Goal: Task Accomplishment & Management: Manage account settings

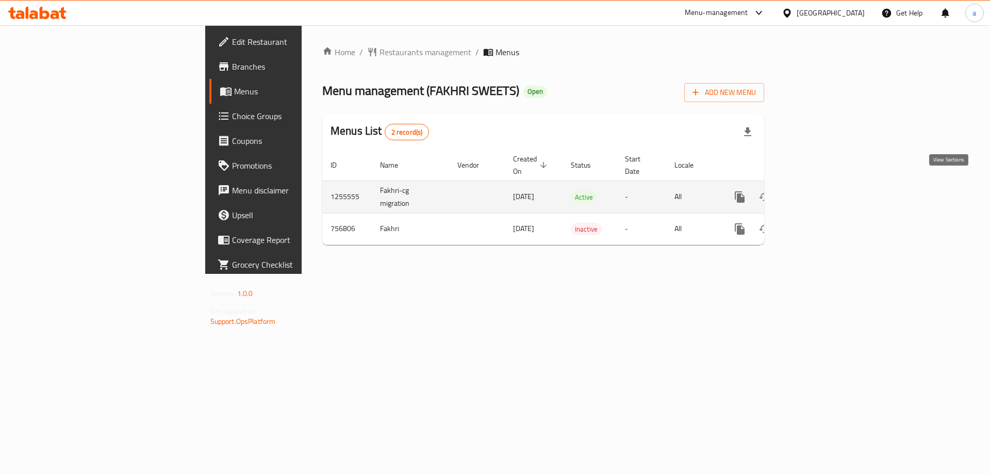
click at [820, 191] on icon "enhanced table" at bounding box center [814, 197] width 12 height 12
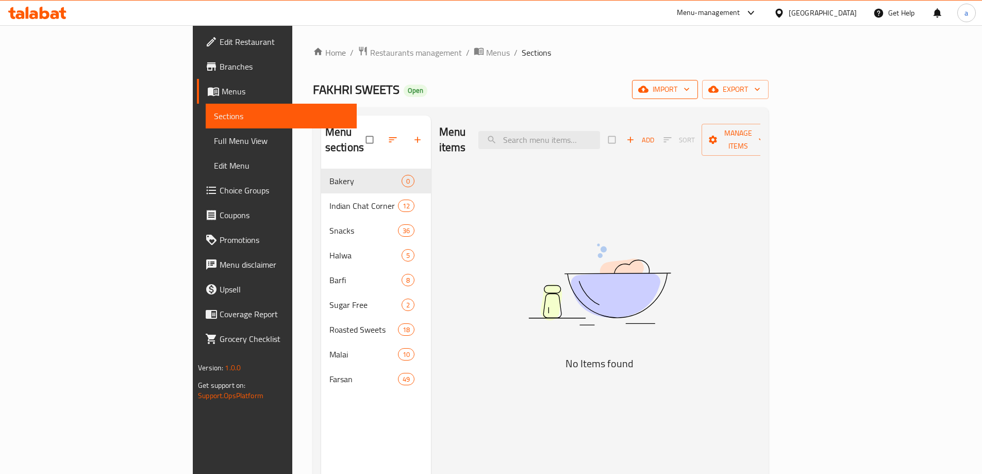
click at [648, 89] on icon "button" at bounding box center [643, 89] width 10 height 10
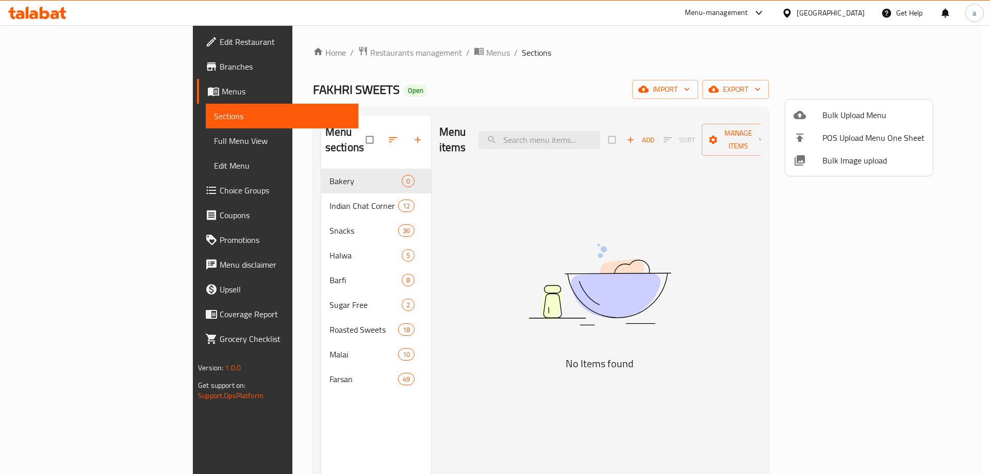
click at [809, 119] on div at bounding box center [807, 115] width 29 height 12
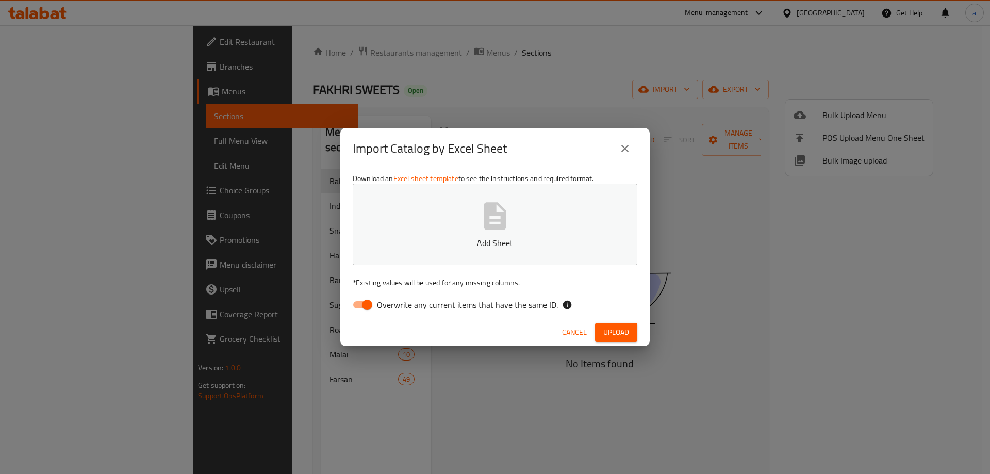
click at [364, 305] on input "Overwrite any current items that have the same ID." at bounding box center [367, 305] width 59 height 20
checkbox input "false"
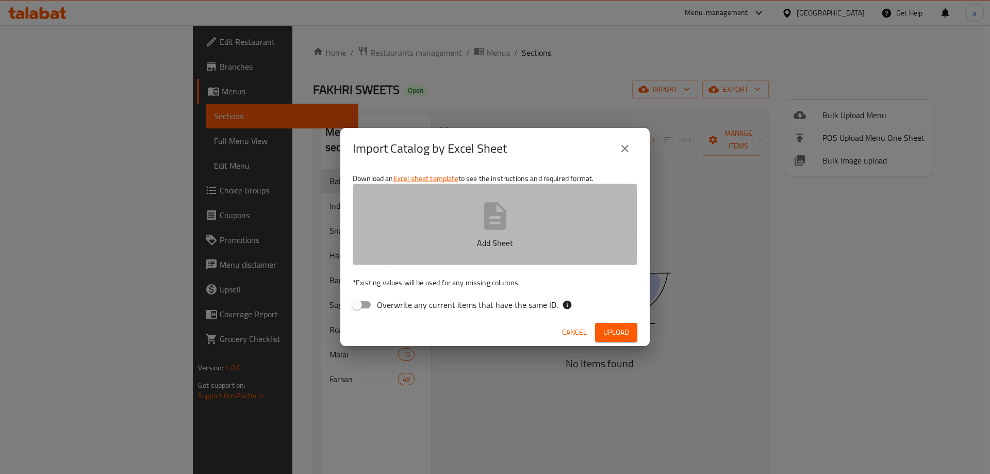
click at [453, 228] on button "Add Sheet" at bounding box center [495, 224] width 285 height 81
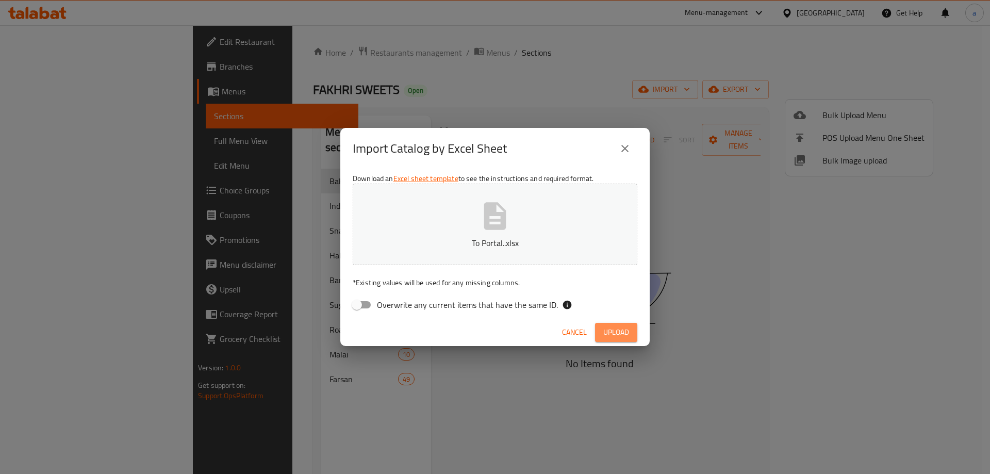
click at [611, 334] on span "Upload" at bounding box center [616, 332] width 26 height 13
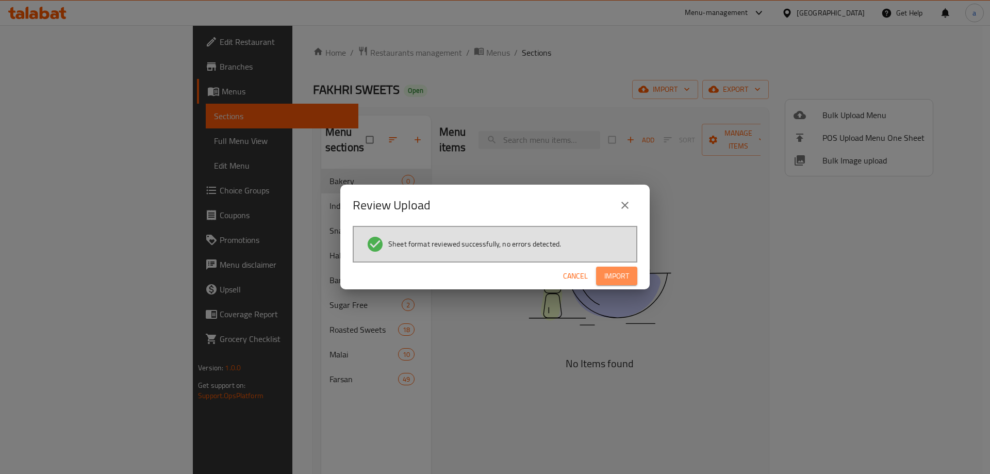
click at [615, 273] on span "Import" at bounding box center [616, 276] width 25 height 13
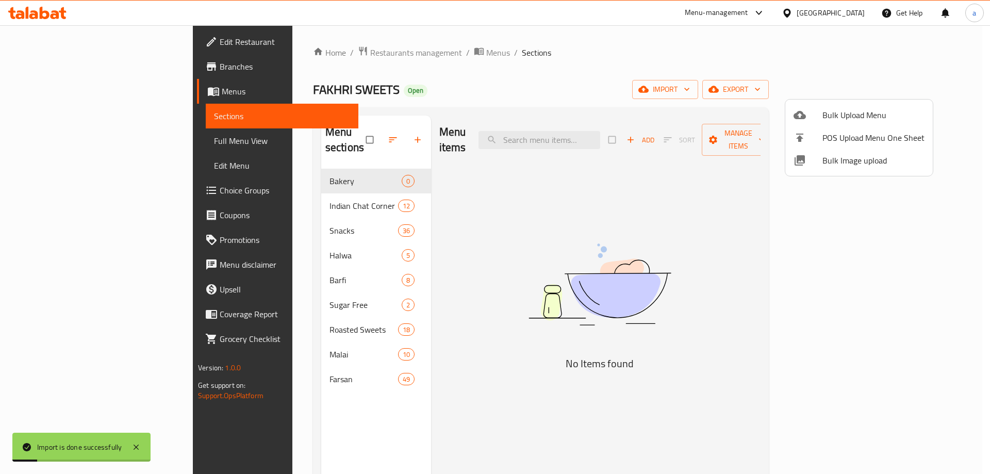
click at [59, 147] on div at bounding box center [495, 237] width 990 height 474
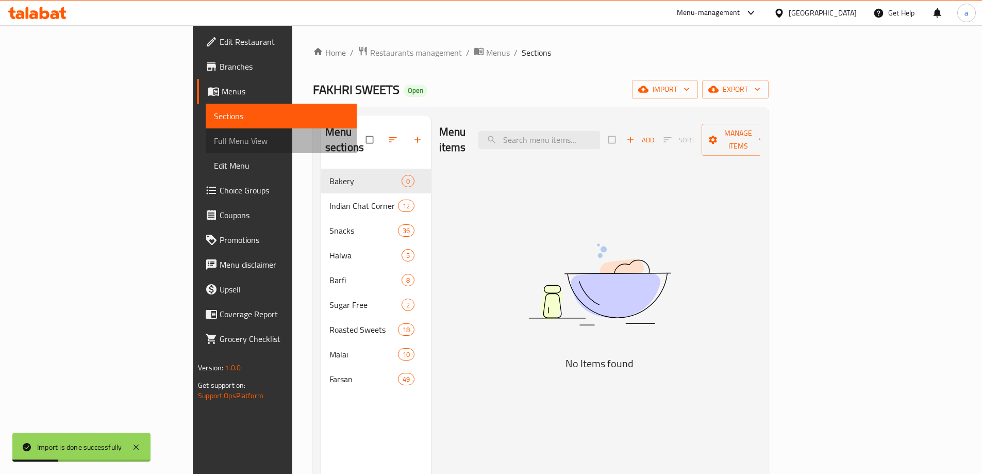
click at [214, 147] on span "Full Menu View" at bounding box center [281, 141] width 135 height 12
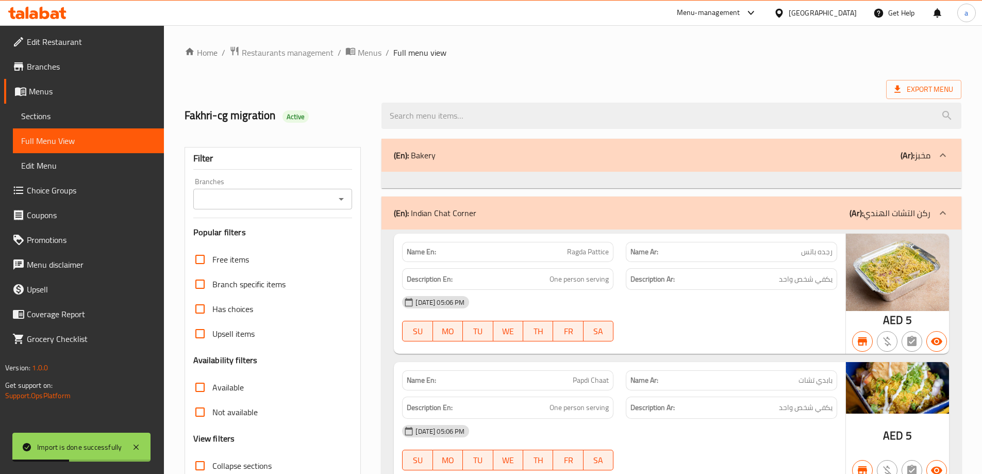
scroll to position [258, 0]
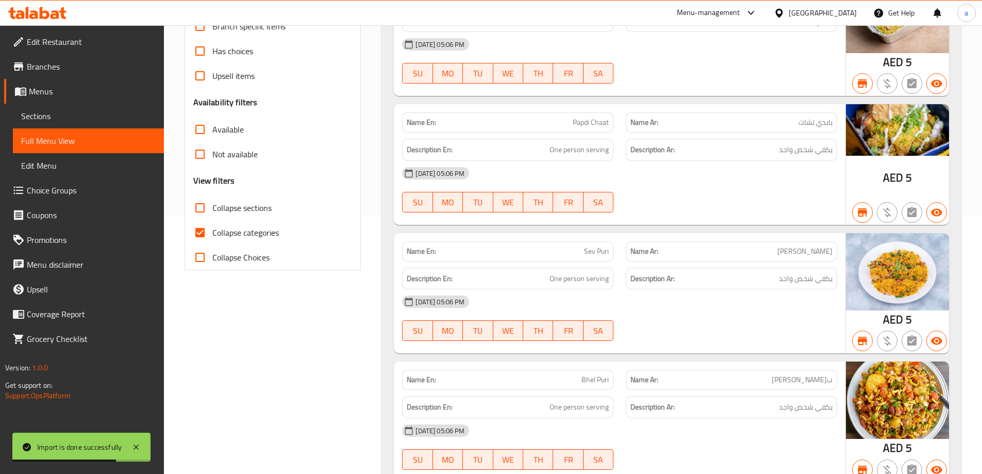
click at [206, 208] on input "Collapse sections" at bounding box center [200, 207] width 25 height 25
checkbox input "true"
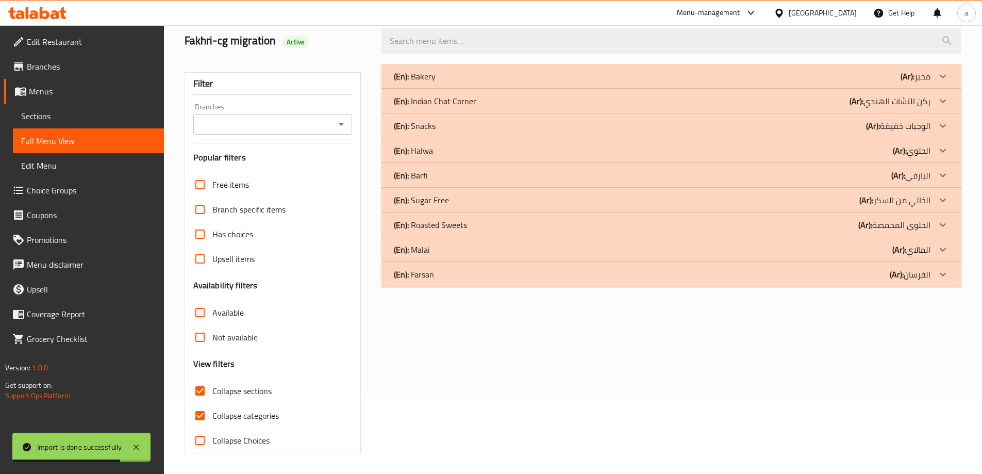
click at [203, 403] on input "Collapse categories" at bounding box center [200, 415] width 25 height 25
checkbox input "false"
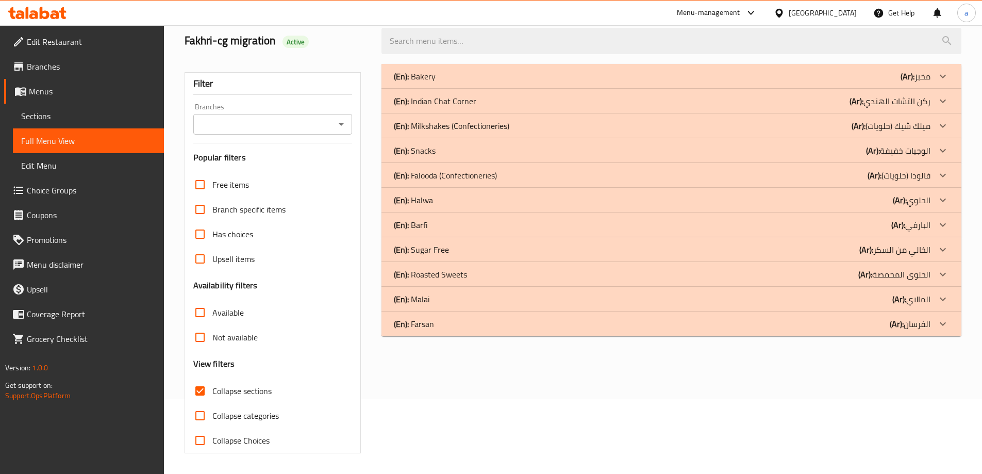
click at [451, 175] on p "(En): Falooda (Confectioneries)" at bounding box center [445, 175] width 103 height 12
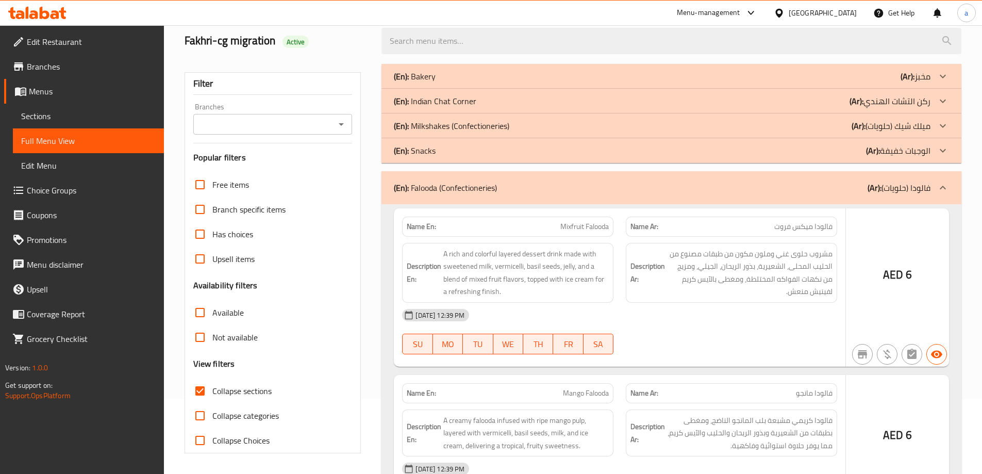
click at [450, 120] on p "(En): Milkshakes (Confectioneries)" at bounding box center [451, 126] width 115 height 12
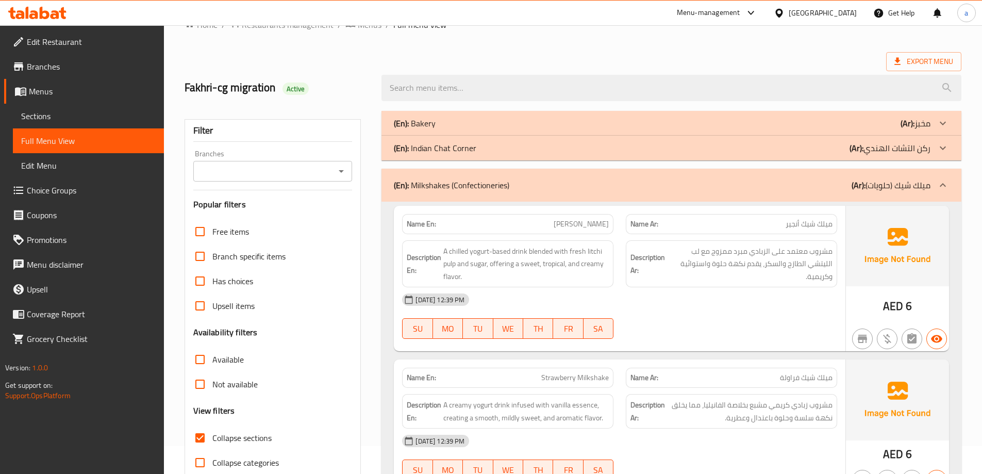
scroll to position [0, 0]
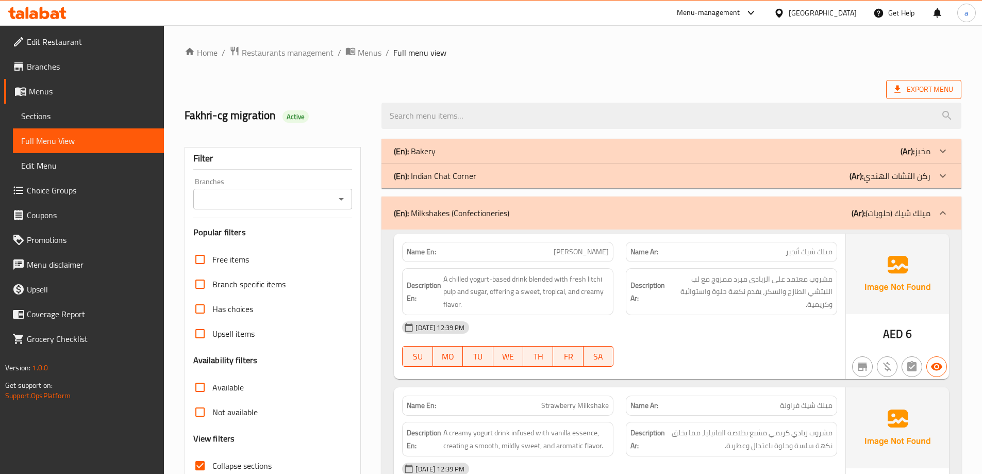
click at [916, 90] on span "Export Menu" at bounding box center [923, 89] width 59 height 13
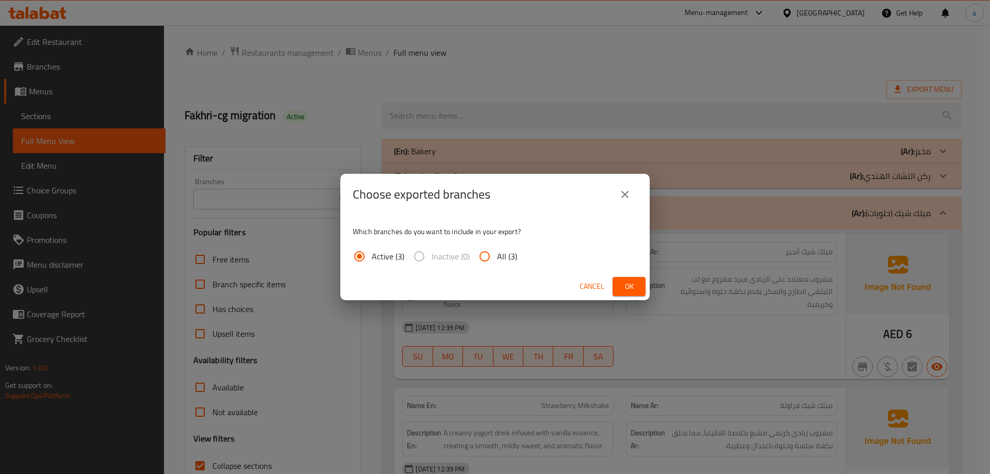
click at [495, 257] on input "All (3)" at bounding box center [484, 256] width 25 height 25
radio input "true"
click at [639, 292] on button "Ok" at bounding box center [628, 286] width 33 height 19
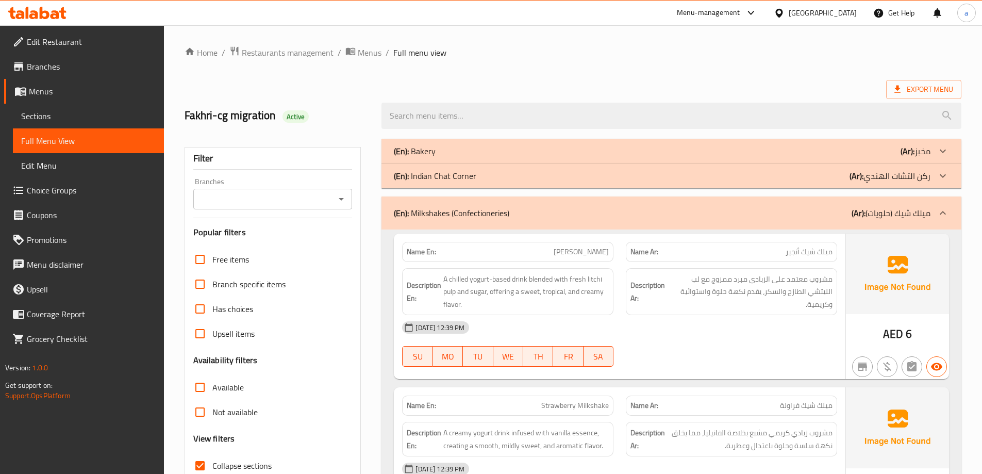
click at [67, 87] on span "Menus" at bounding box center [92, 91] width 127 height 12
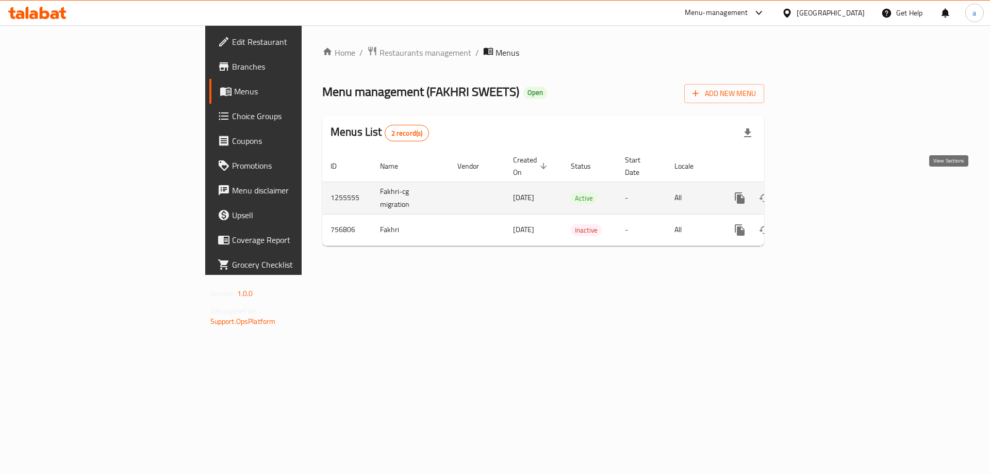
click at [820, 192] on icon "enhanced table" at bounding box center [814, 198] width 12 height 12
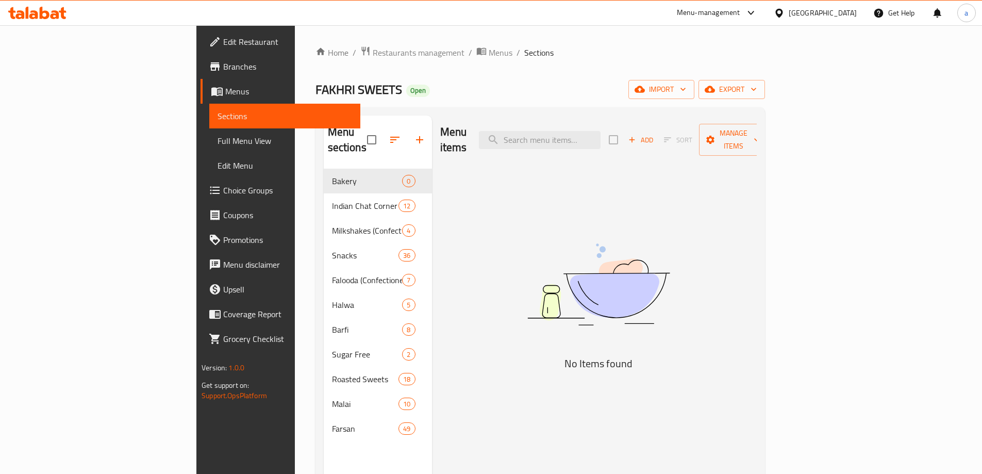
click at [36, 13] on icon at bounding box center [33, 14] width 9 height 9
